Goal: Information Seeking & Learning: Learn about a topic

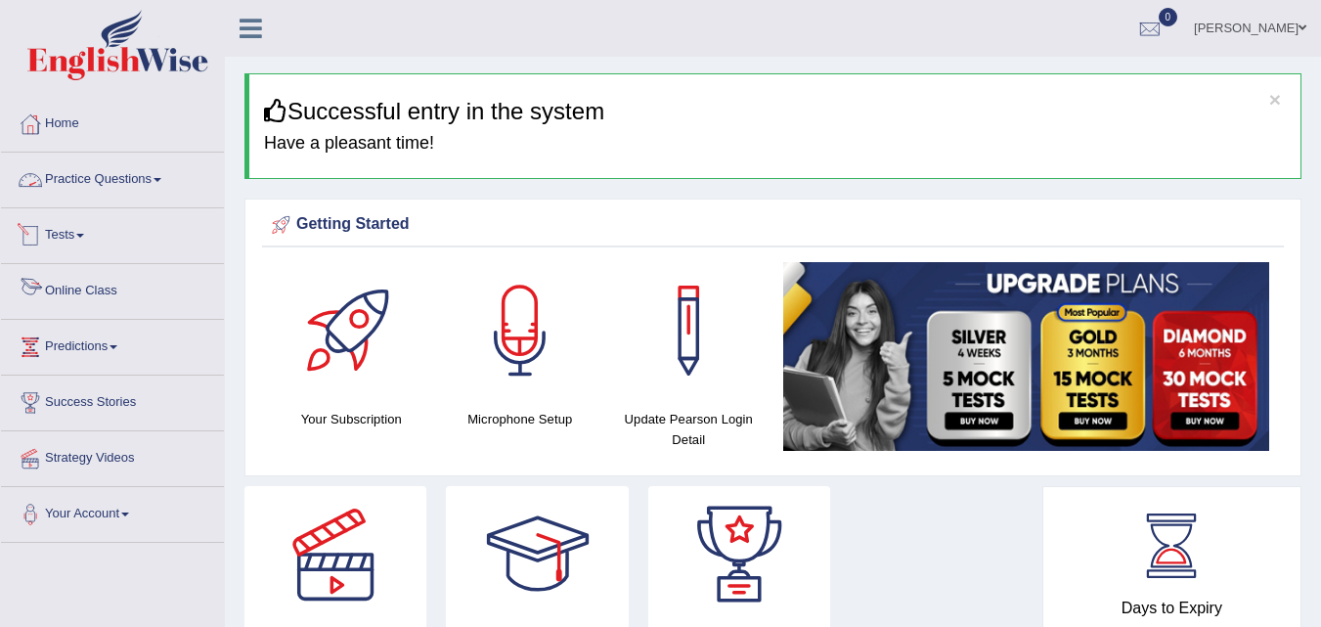
click at [147, 171] on link "Practice Questions" at bounding box center [112, 176] width 223 height 49
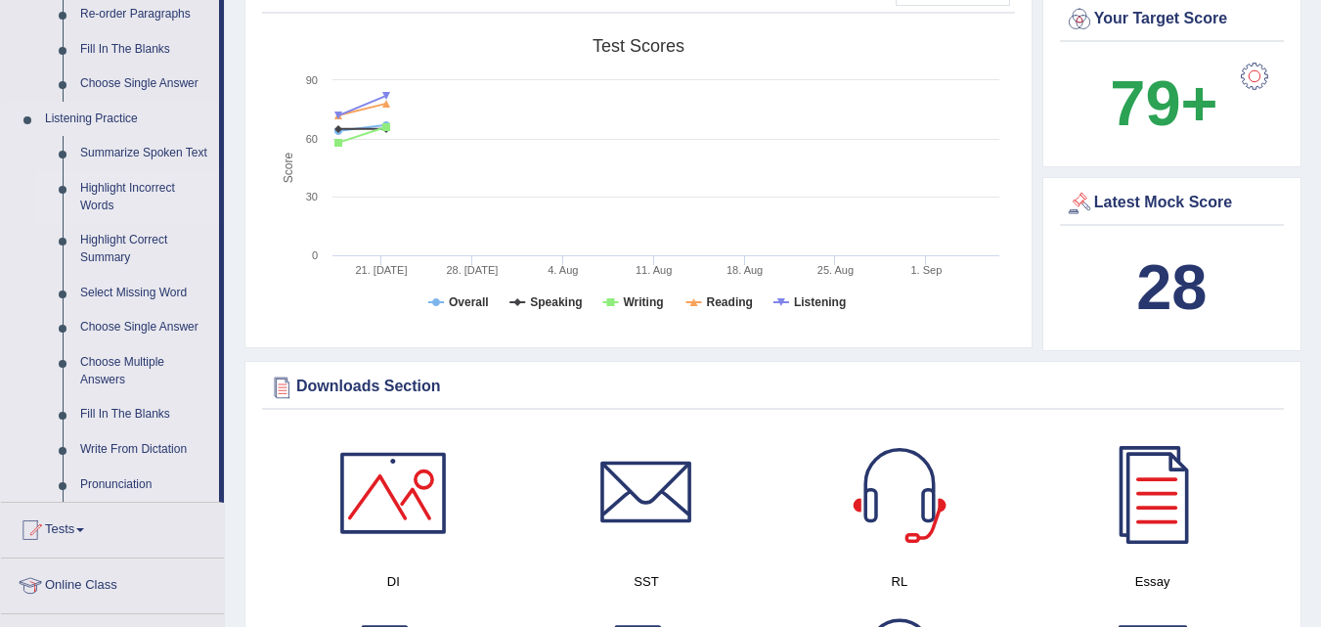
scroll to position [782, 0]
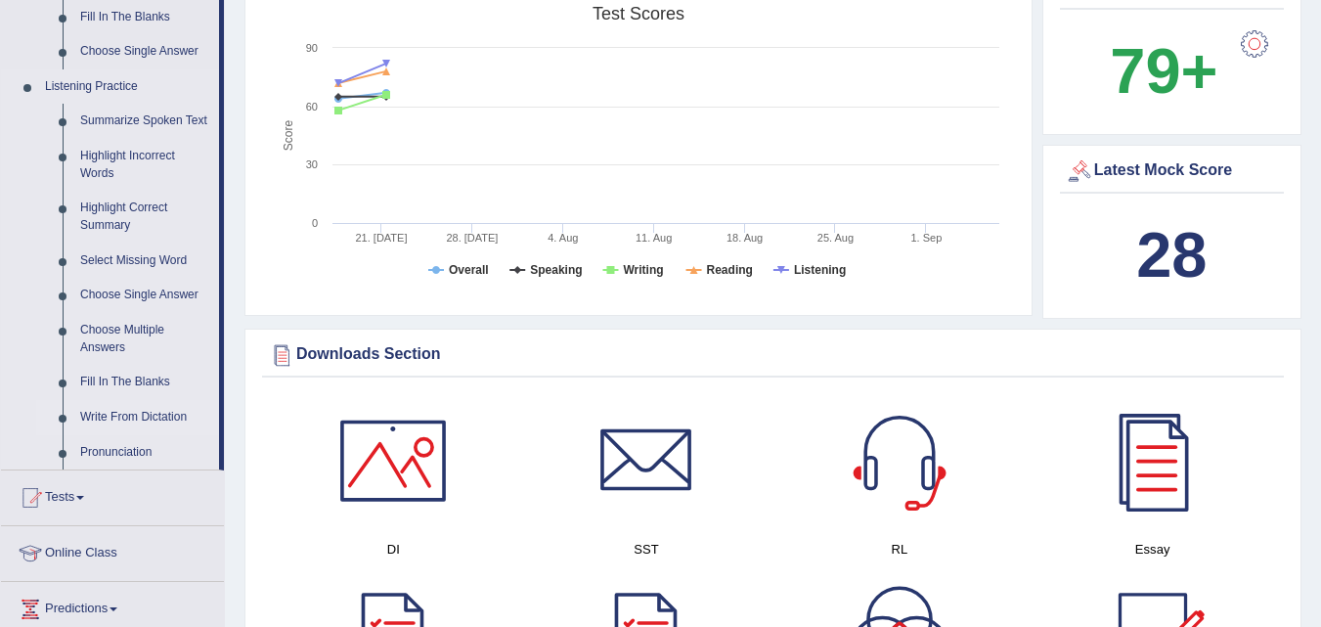
click at [140, 415] on link "Write From Dictation" at bounding box center [145, 417] width 148 height 35
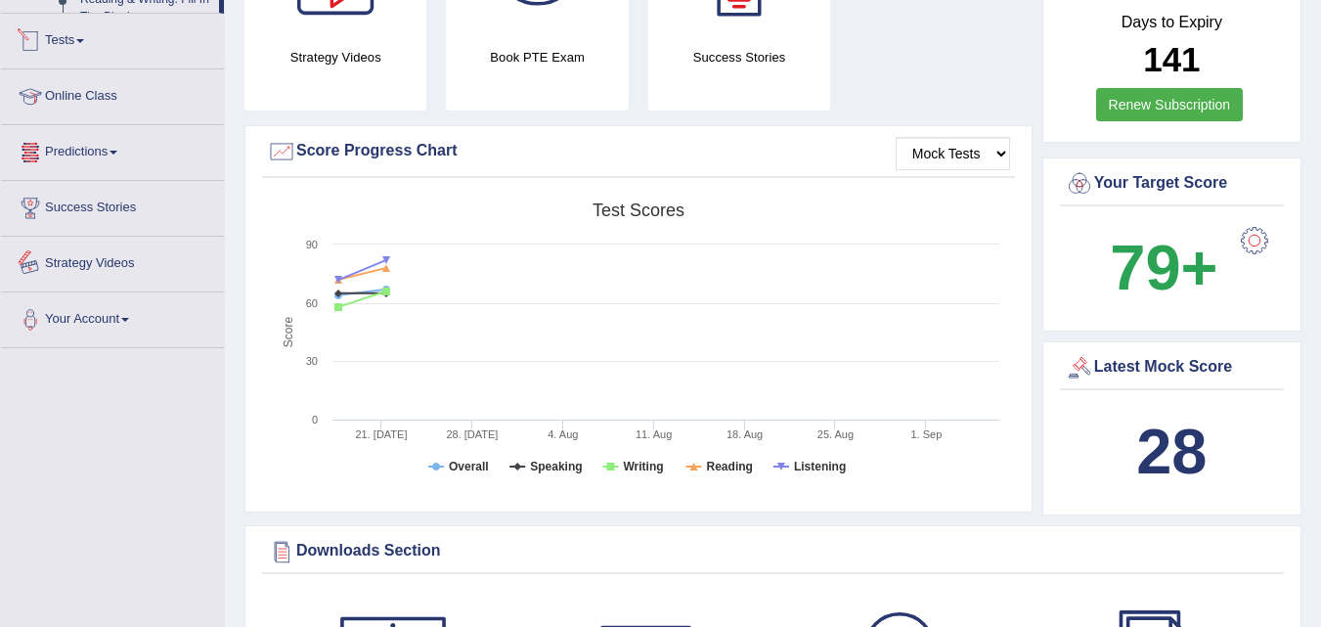
scroll to position [1438, 0]
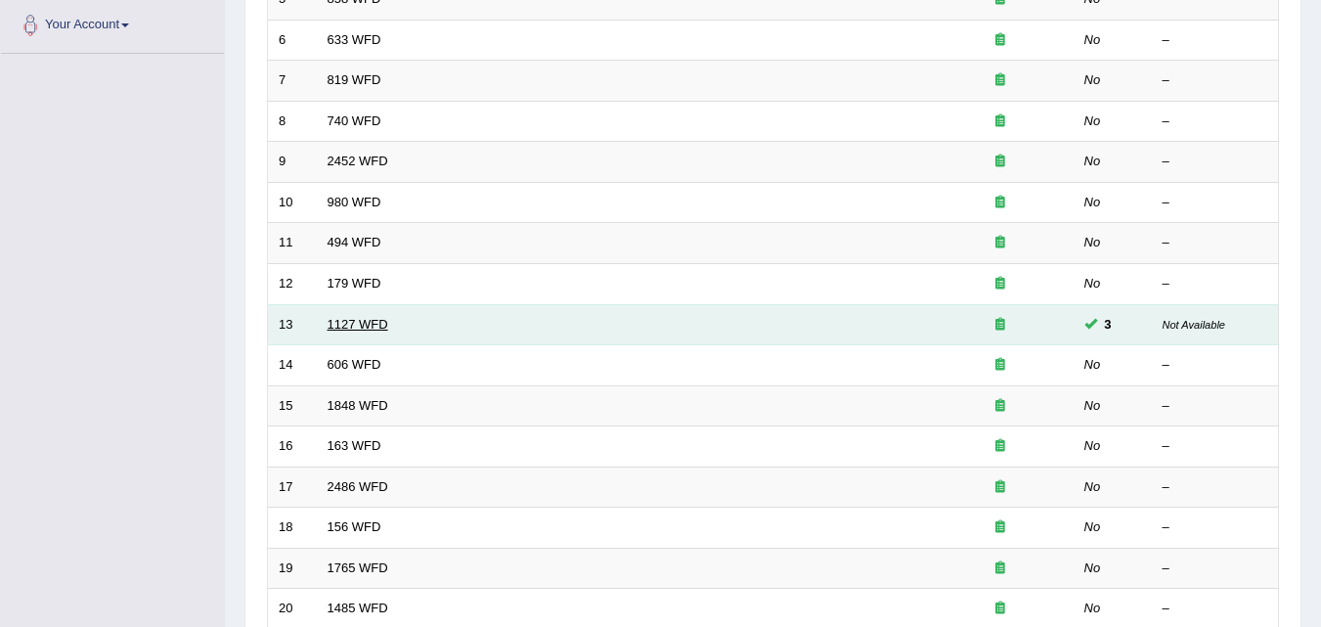
click at [369, 318] on link "1127 WFD" at bounding box center [357, 324] width 61 height 15
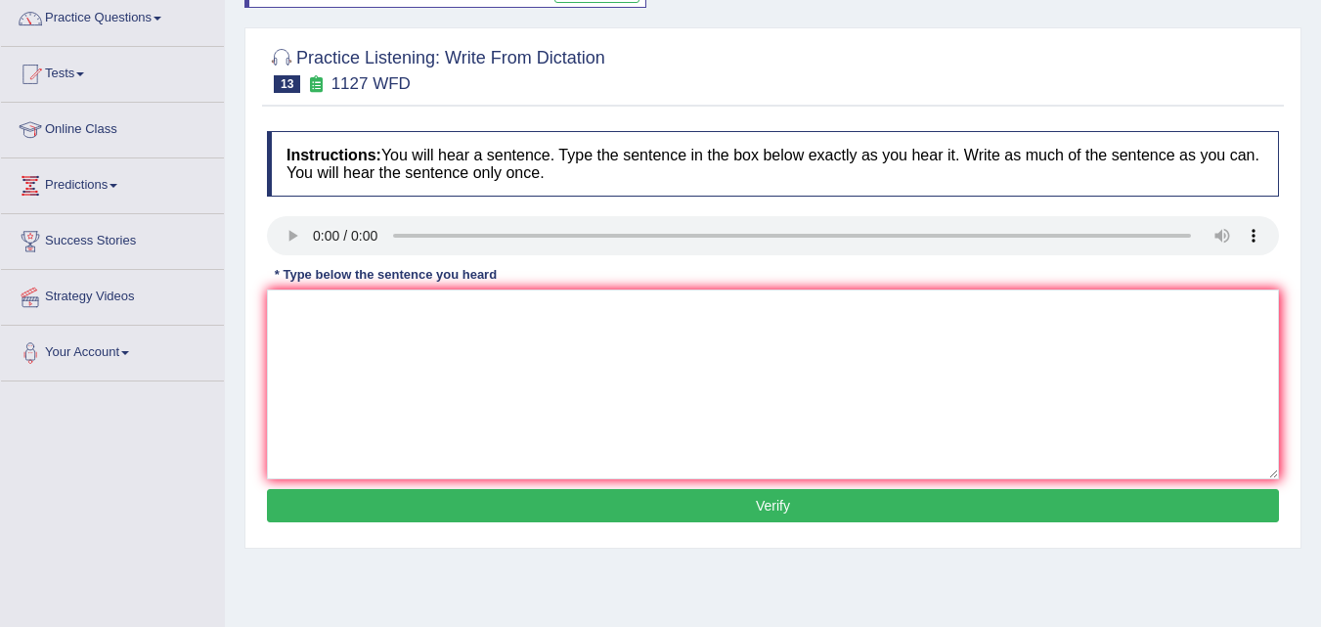
scroll to position [195, 0]
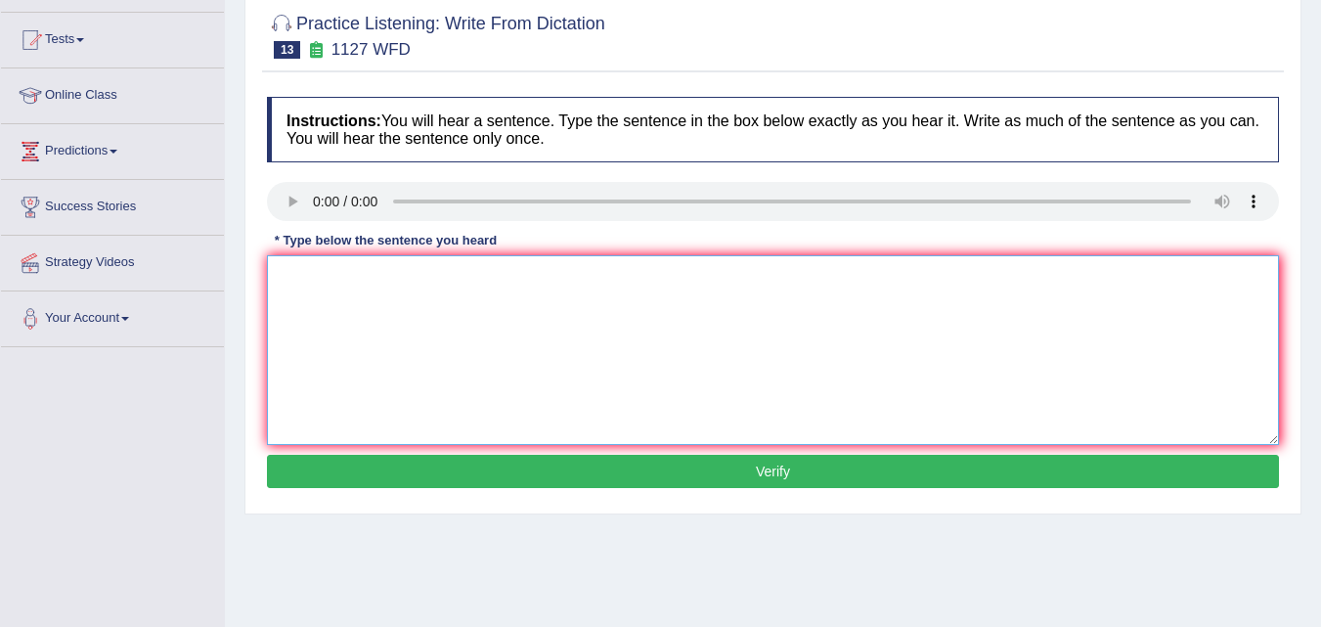
click at [297, 284] on textarea at bounding box center [773, 350] width 1012 height 190
click at [385, 273] on textarea "A university" at bounding box center [773, 350] width 1012 height 190
type textarea "A university degree is a requirement to enter many professions profession."
click at [538, 473] on button "Verify" at bounding box center [773, 471] width 1012 height 33
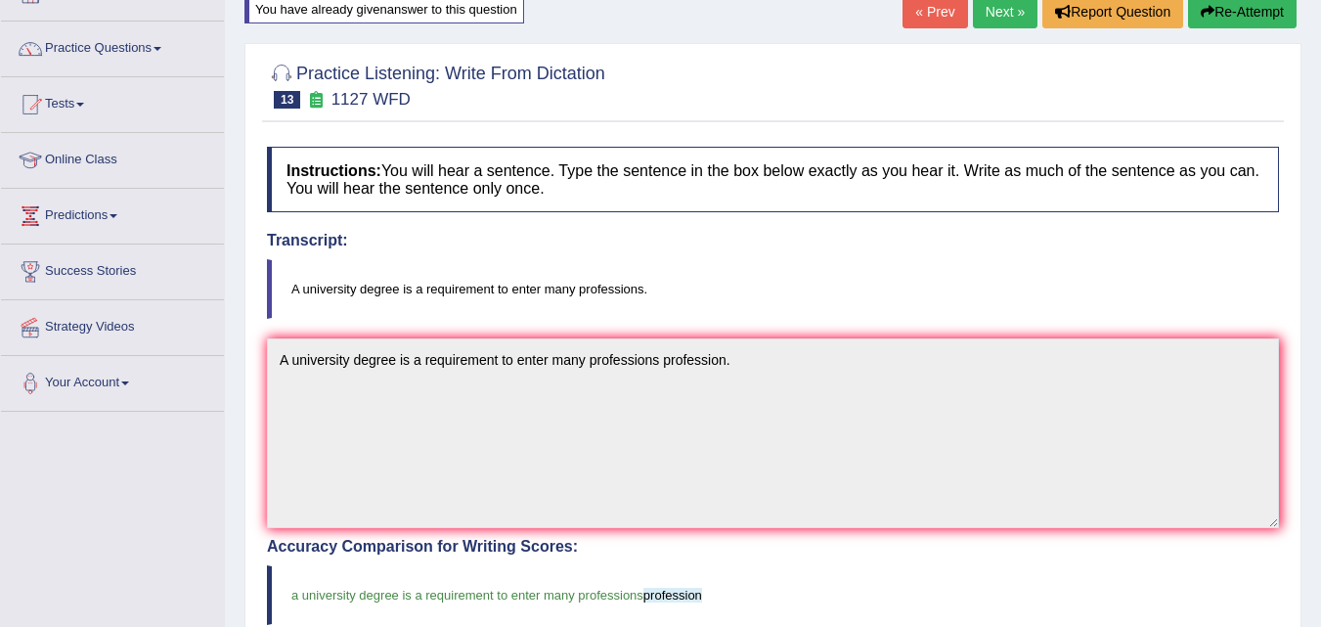
scroll to position [98, 0]
